Goal: Transaction & Acquisition: Download file/media

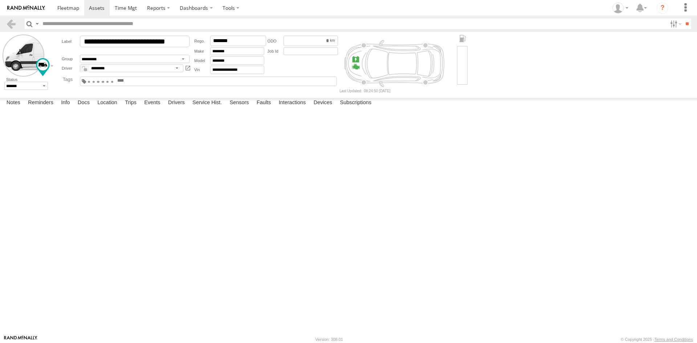
click at [29, 8] on img at bounding box center [26, 7] width 38 height 5
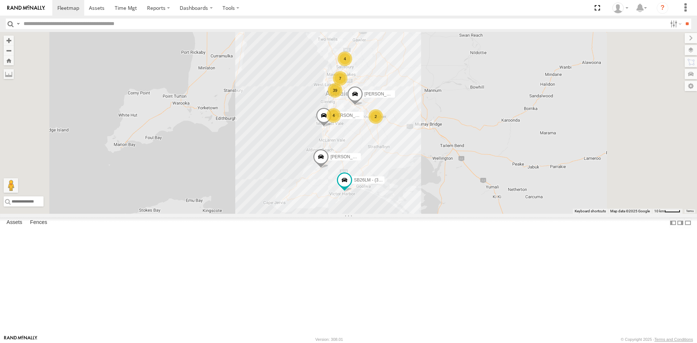
scroll to position [73, 0]
click at [0, 0] on div "S168CSD - Fridge It Spaceship" at bounding box center [0, 0] width 0 height 0
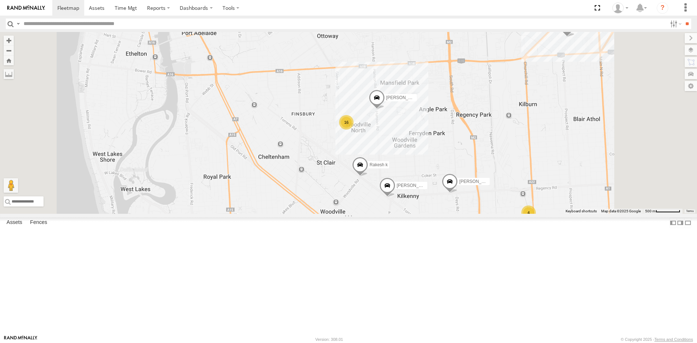
click at [0, 0] on div "All Assets" at bounding box center [0, 0] width 0 height 0
click at [0, 0] on div "S254CLT - Brian Corkhill" at bounding box center [0, 0] width 0 height 0
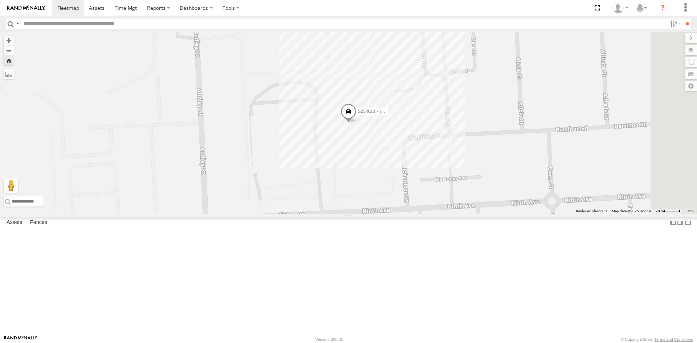
click at [0, 0] on div "All Assets" at bounding box center [0, 0] width 0 height 0
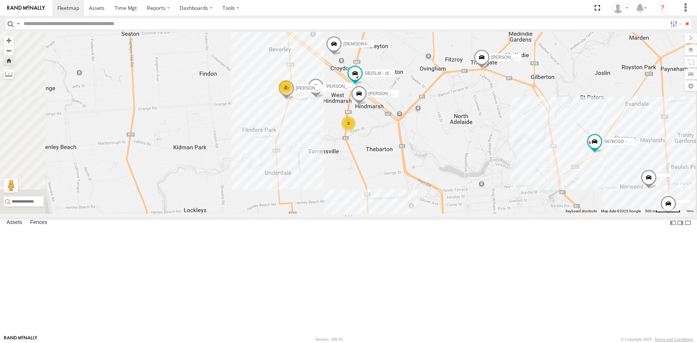
click at [0, 0] on div "S254CLT - Brian Corkhill" at bounding box center [0, 0] width 0 height 0
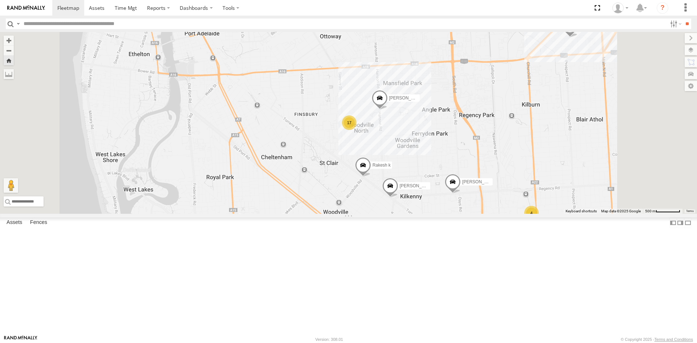
scroll to position [73, 0]
click at [0, 0] on div "S168CSD - Fridge It Spaceship" at bounding box center [0, 0] width 0 height 0
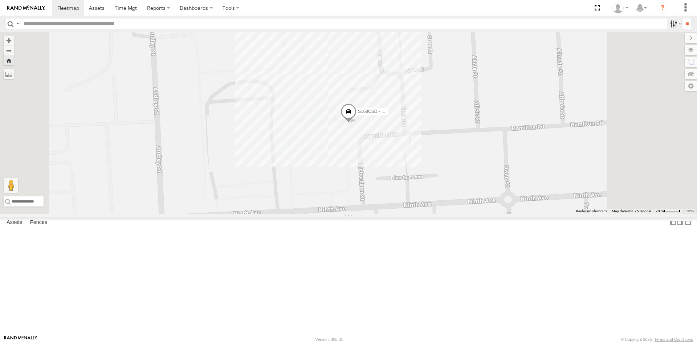
drag, startPoint x: 669, startPoint y: 16, endPoint x: 669, endPoint y: 20, distance: 4.0
click at [669, 16] on header "Search Query Asset ID Asset Label Registration Manufacturer Model VIN Job ID" at bounding box center [348, 24] width 697 height 16
click at [670, 22] on label at bounding box center [675, 24] width 16 height 11
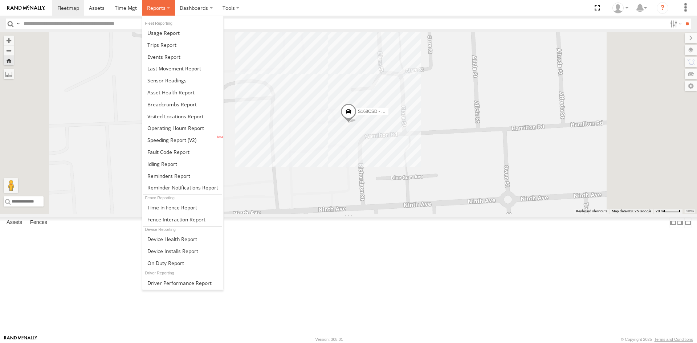
click at [161, 13] on label at bounding box center [158, 8] width 33 height 16
click at [163, 81] on span at bounding box center [166, 80] width 39 height 7
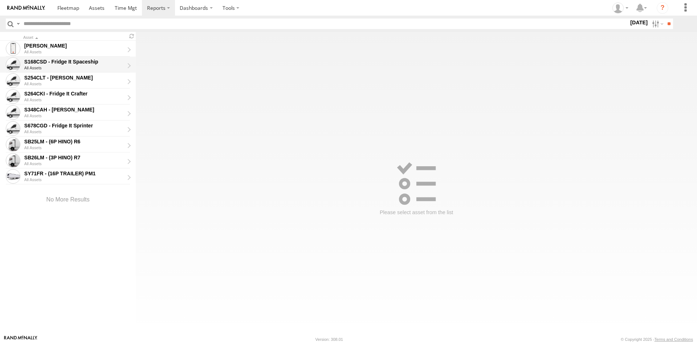
click at [59, 61] on div "S168CSD - Fridge It Spaceship" at bounding box center [74, 61] width 100 height 7
type input "**********"
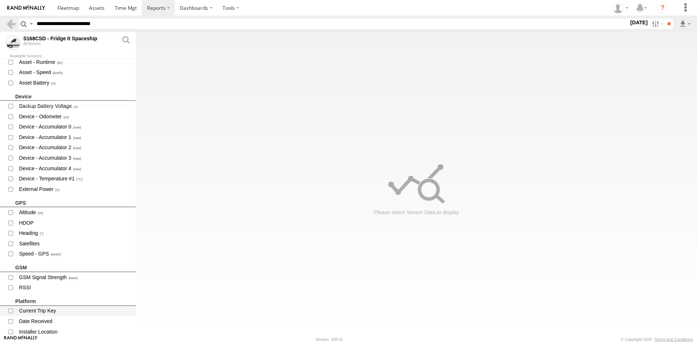
scroll to position [216, 0]
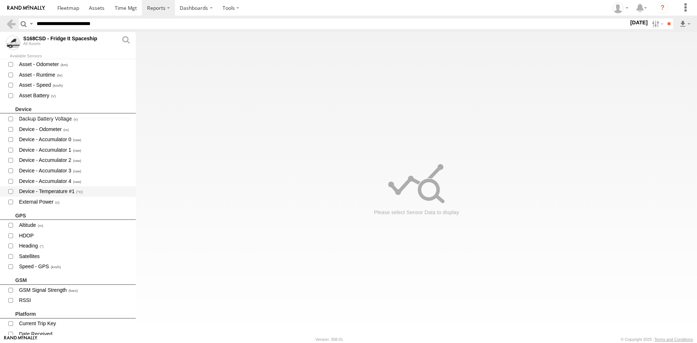
click at [58, 189] on span "Device - Temperature #1" at bounding box center [74, 191] width 112 height 9
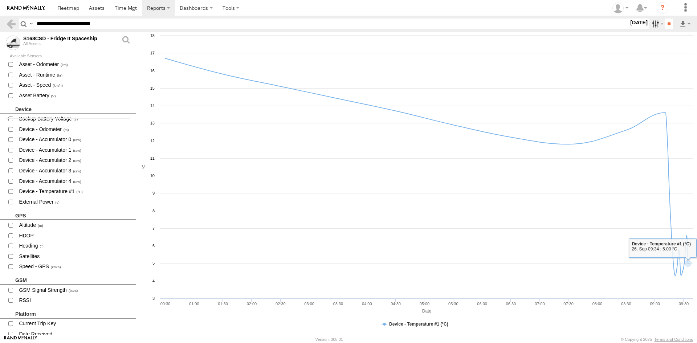
click at [649, 24] on label at bounding box center [657, 24] width 16 height 11
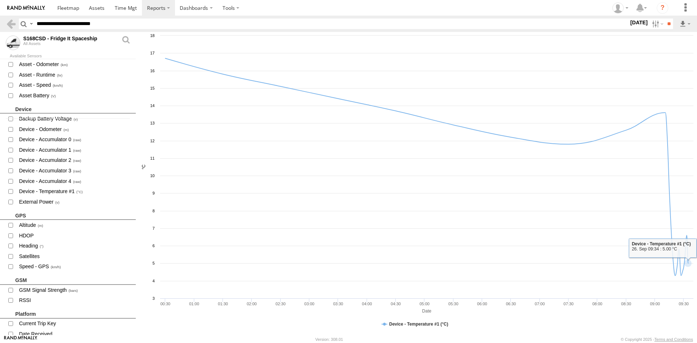
click at [0, 0] on label at bounding box center [0, 0] width 0 height 0
click at [681, 19] on label at bounding box center [685, 24] width 12 height 11
click at [682, 35] on link "CSV File" at bounding box center [675, 35] width 26 height 11
click at [13, 26] on link at bounding box center [11, 24] width 11 height 11
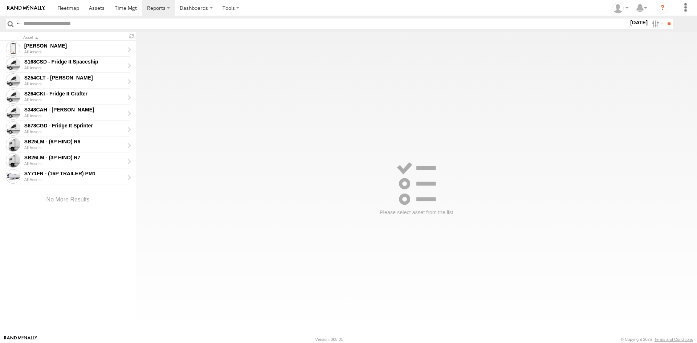
click at [25, 6] on img at bounding box center [26, 7] width 38 height 5
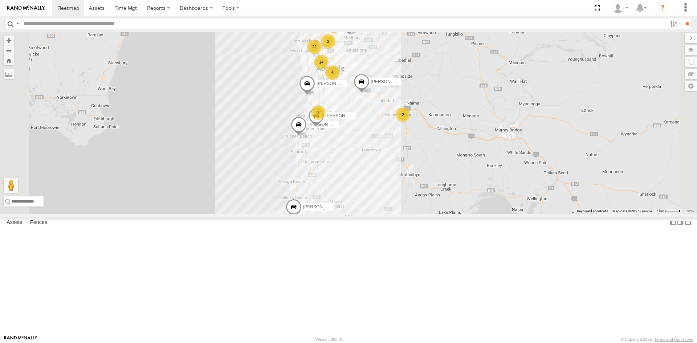
click at [0, 0] on link at bounding box center [0, 0] width 0 height 0
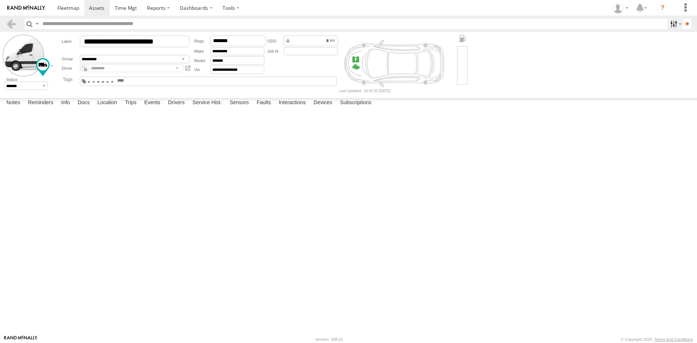
click at [667, 24] on label at bounding box center [675, 24] width 16 height 11
click at [668, 25] on label at bounding box center [675, 24] width 16 height 11
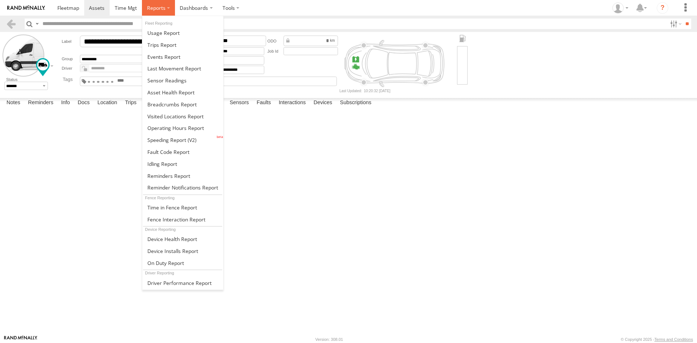
drag, startPoint x: 144, startPoint y: 12, endPoint x: 147, endPoint y: 8, distance: 5.4
click at [145, 11] on label at bounding box center [158, 8] width 33 height 16
click at [147, 8] on span at bounding box center [156, 7] width 19 height 7
click at [178, 78] on span at bounding box center [166, 80] width 39 height 7
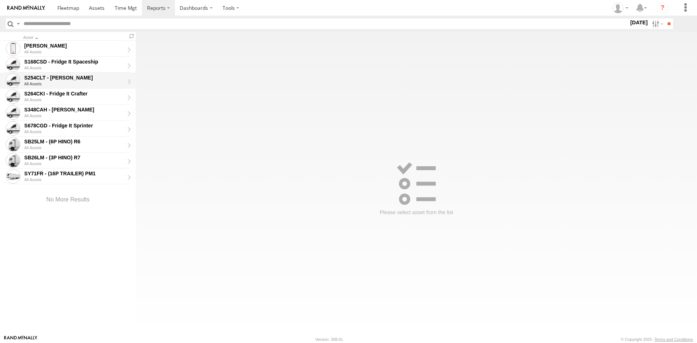
click at [79, 76] on div "S254CLT - [PERSON_NAME]" at bounding box center [74, 77] width 100 height 7
type input "**********"
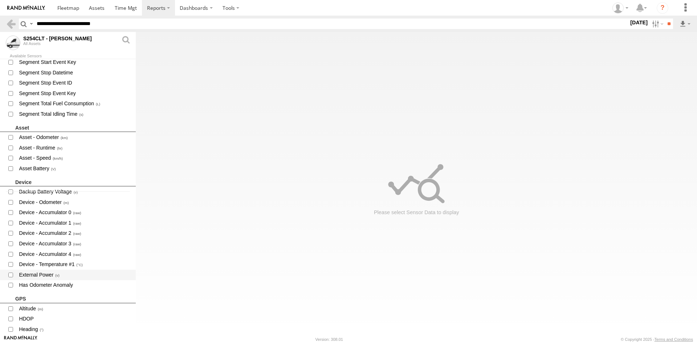
scroll to position [145, 0]
click at [53, 262] on span "Device - Temperature #1" at bounding box center [74, 262] width 112 height 9
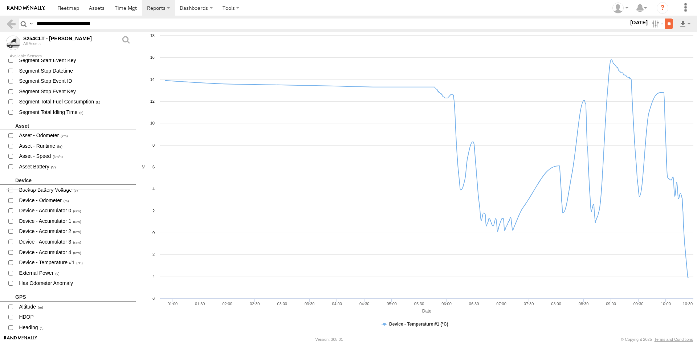
click at [665, 23] on input "**" at bounding box center [668, 24] width 8 height 11
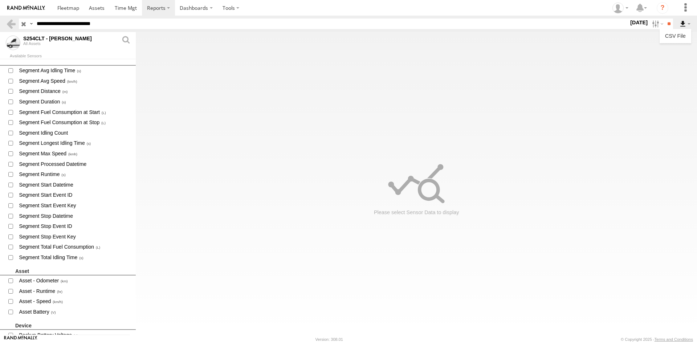
click at [682, 23] on label at bounding box center [685, 24] width 12 height 11
click at [677, 34] on link "CSV File" at bounding box center [675, 35] width 26 height 11
click at [683, 20] on label at bounding box center [685, 24] width 12 height 11
click at [676, 36] on link "CSV File" at bounding box center [675, 35] width 26 height 11
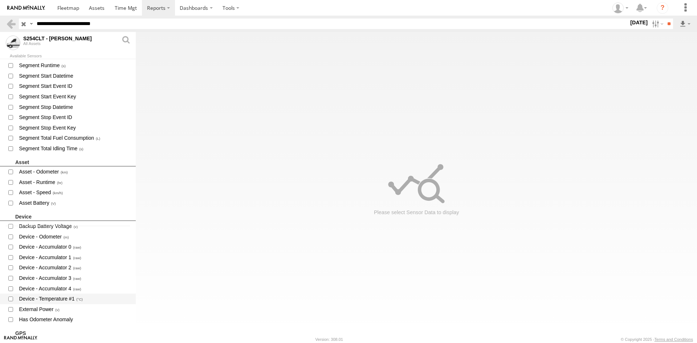
click at [47, 300] on span "Device - Temperature #1" at bounding box center [74, 298] width 112 height 9
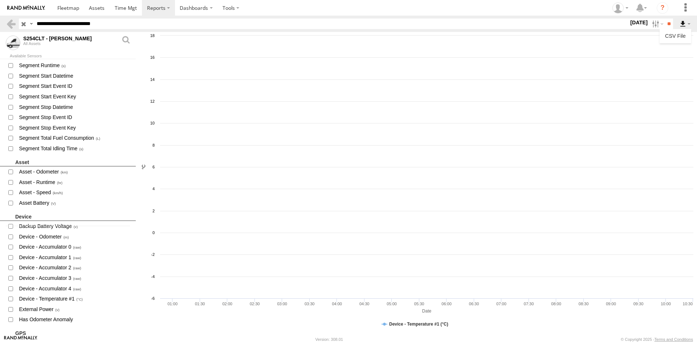
click at [683, 24] on label at bounding box center [685, 24] width 12 height 11
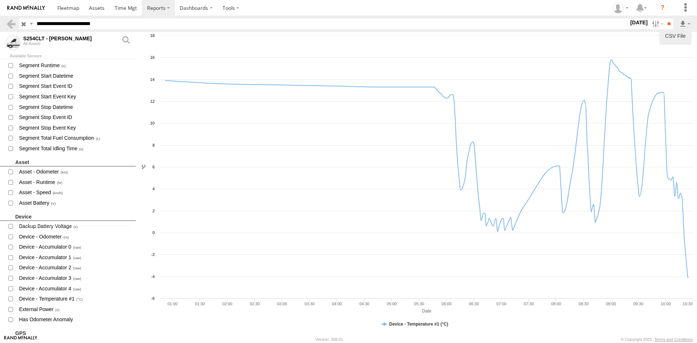
click at [681, 32] on link "CSV File" at bounding box center [675, 35] width 26 height 11
